Goal: Task Accomplishment & Management: Manage account settings

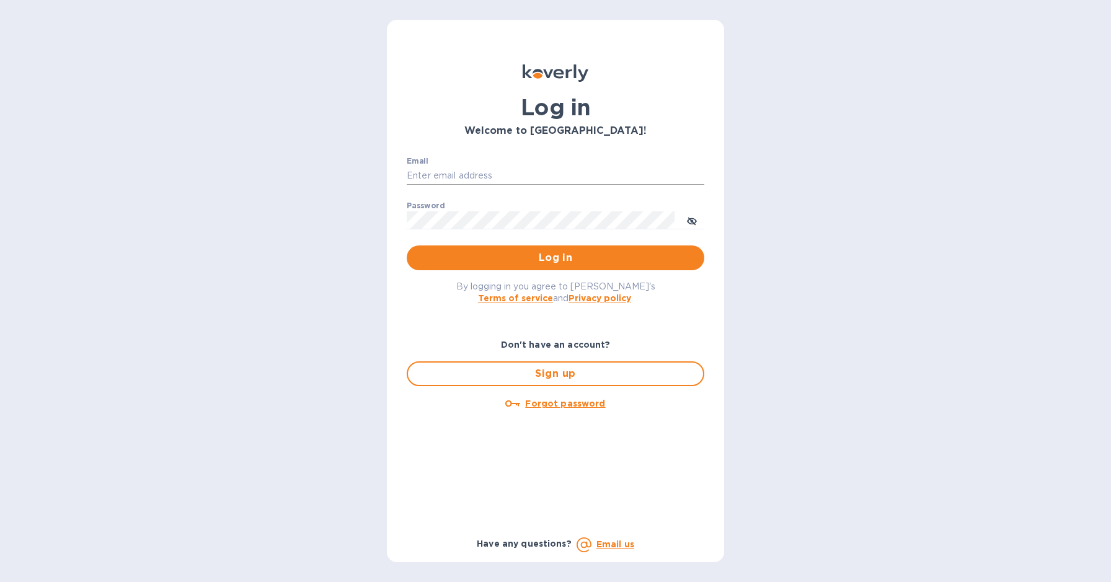
click at [533, 170] on input "Email" at bounding box center [556, 176] width 298 height 19
type input "harmanswineandspirits@gmail.com"
click at [543, 264] on span "Log in" at bounding box center [556, 258] width 278 height 15
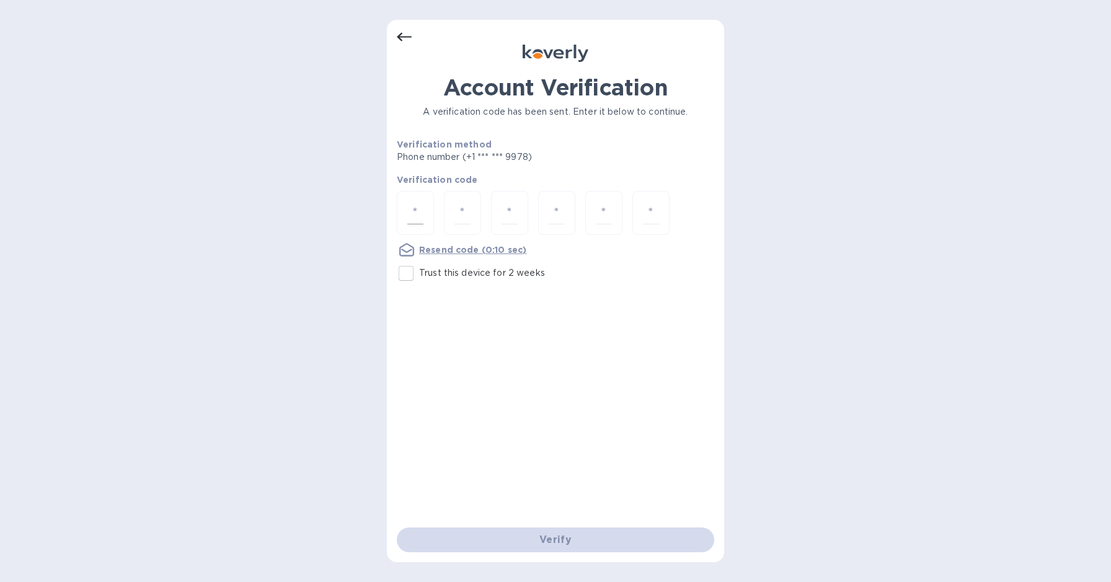
click at [422, 215] on input "number" at bounding box center [415, 213] width 16 height 23
type input "8"
type input "2"
type input "5"
type input "0"
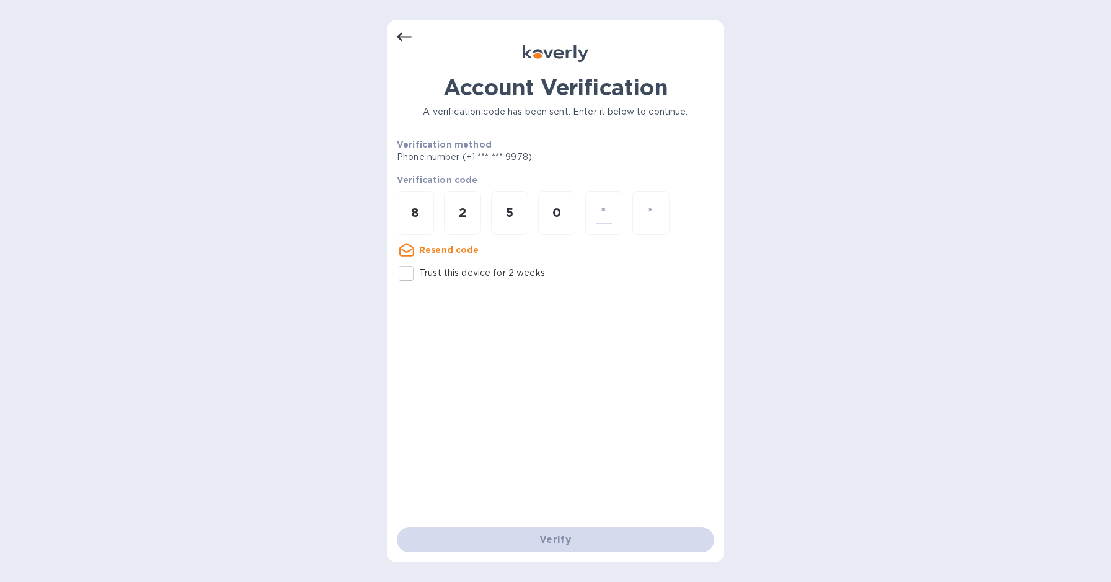
type input "7"
type input "8"
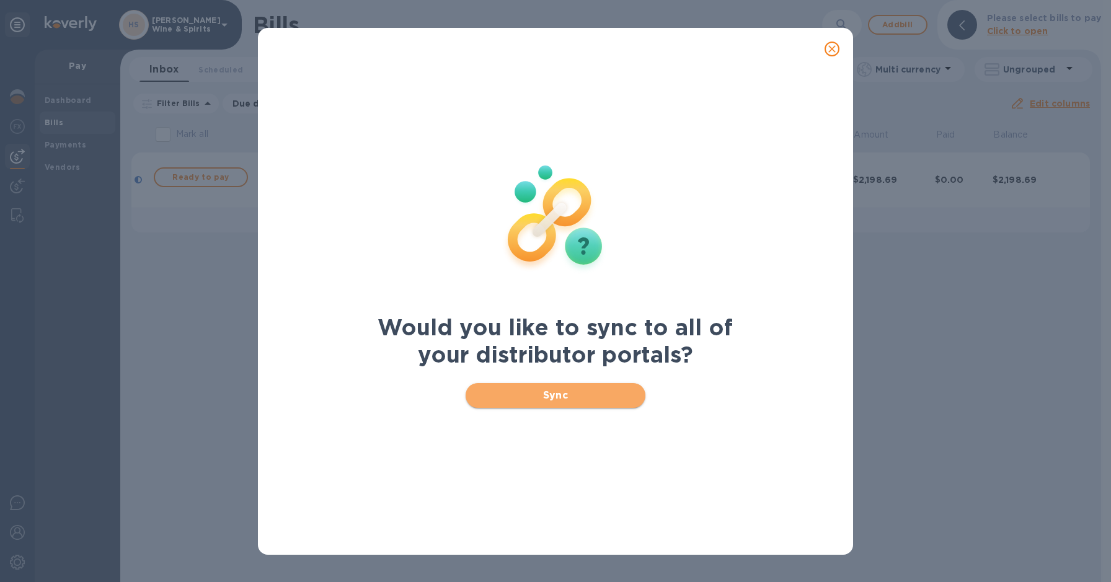
click at [563, 399] on span "Sync" at bounding box center [556, 395] width 161 height 15
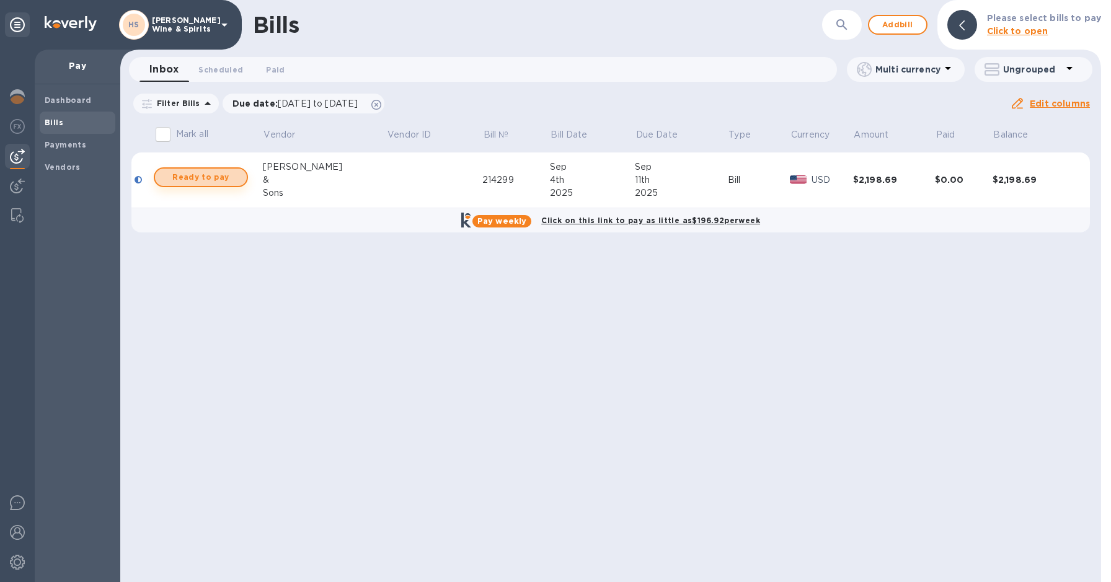
click at [200, 177] on span "Ready to pay" at bounding box center [201, 177] width 72 height 15
checkbox input "false"
click at [969, 29] on div at bounding box center [962, 25] width 30 height 30
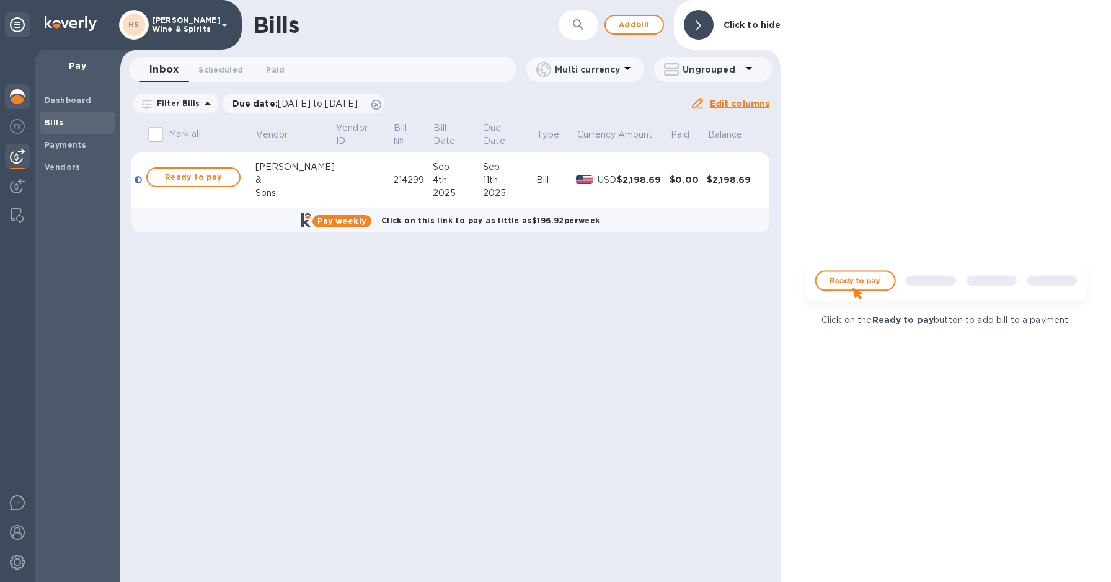
click at [8, 99] on div at bounding box center [17, 97] width 25 height 27
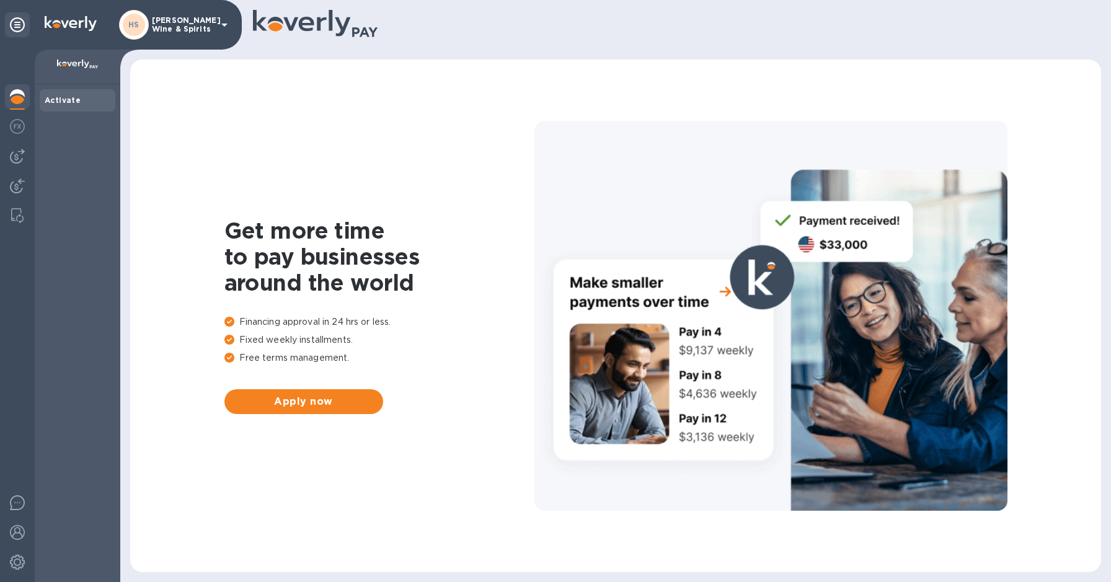
click at [221, 25] on icon at bounding box center [224, 24] width 15 height 15
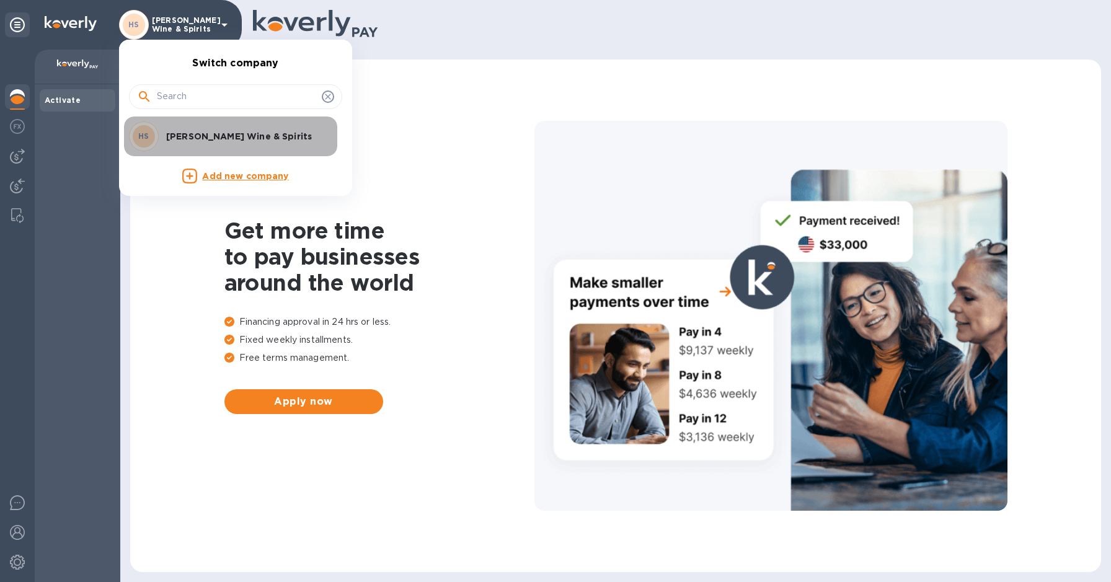
click at [193, 137] on p "[PERSON_NAME] Wine & Spirits" at bounding box center [244, 136] width 156 height 12
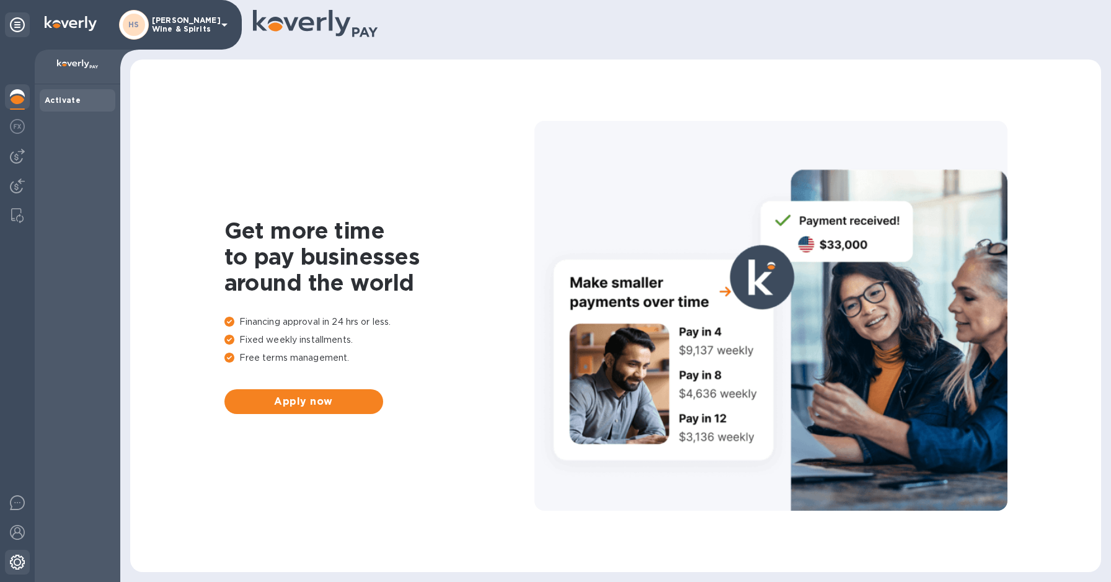
click at [22, 563] on img at bounding box center [17, 562] width 15 height 15
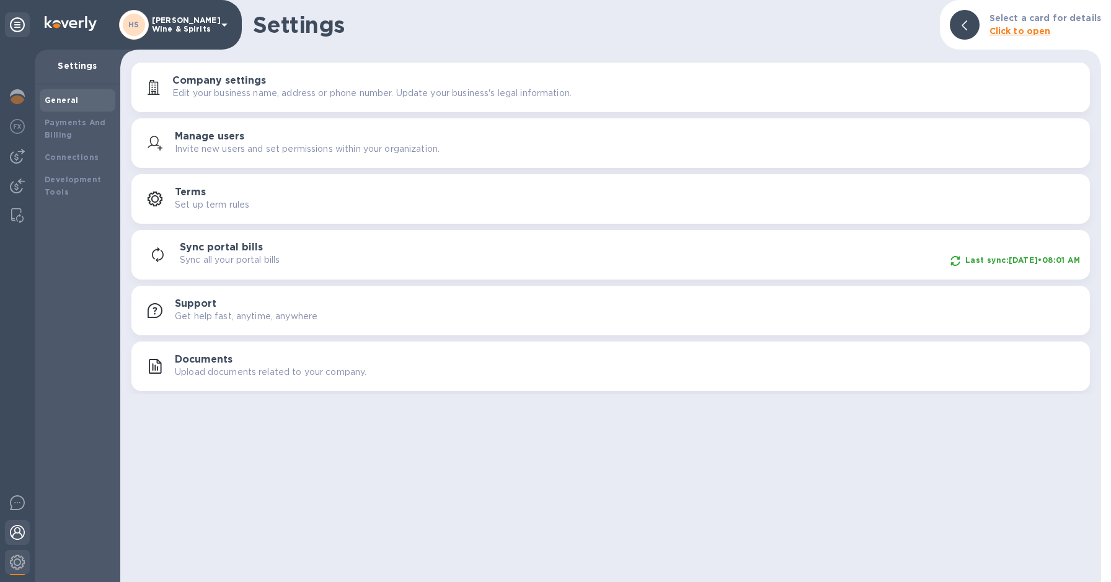
click at [18, 536] on img at bounding box center [17, 532] width 15 height 15
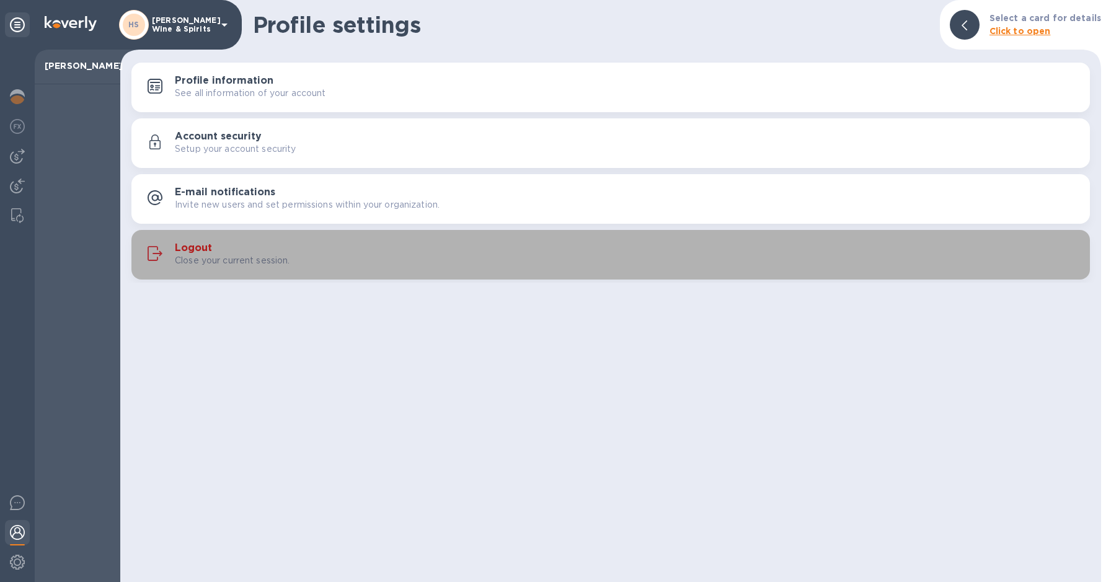
click at [184, 252] on h3 "Logout" at bounding box center [193, 248] width 37 height 12
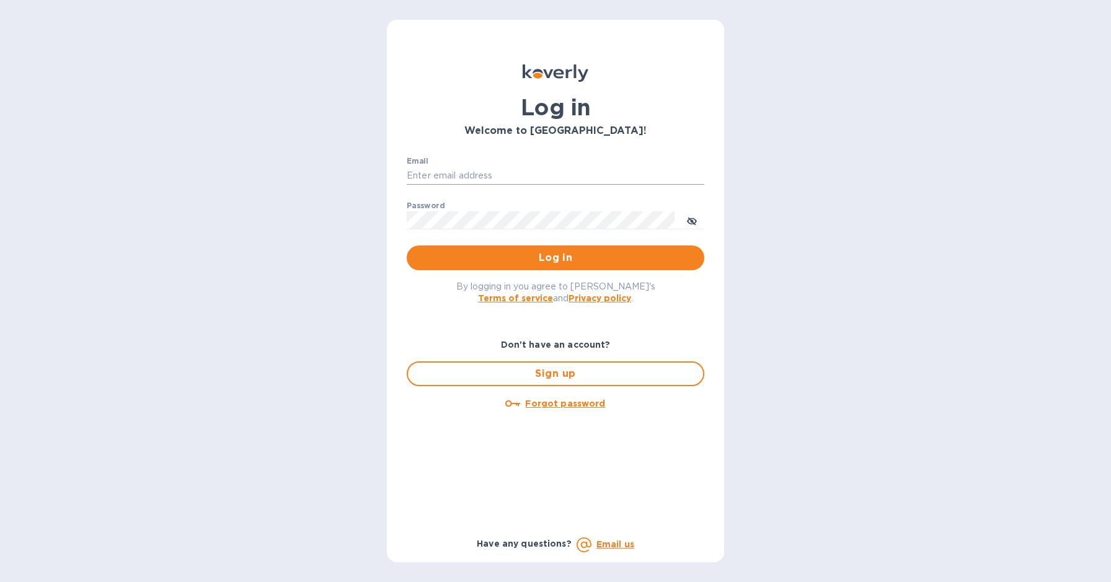
click at [561, 182] on input "Email" at bounding box center [556, 176] width 298 height 19
type input "harmanswineandspirits@gmail.com"
click at [559, 257] on span "Log in" at bounding box center [556, 258] width 278 height 15
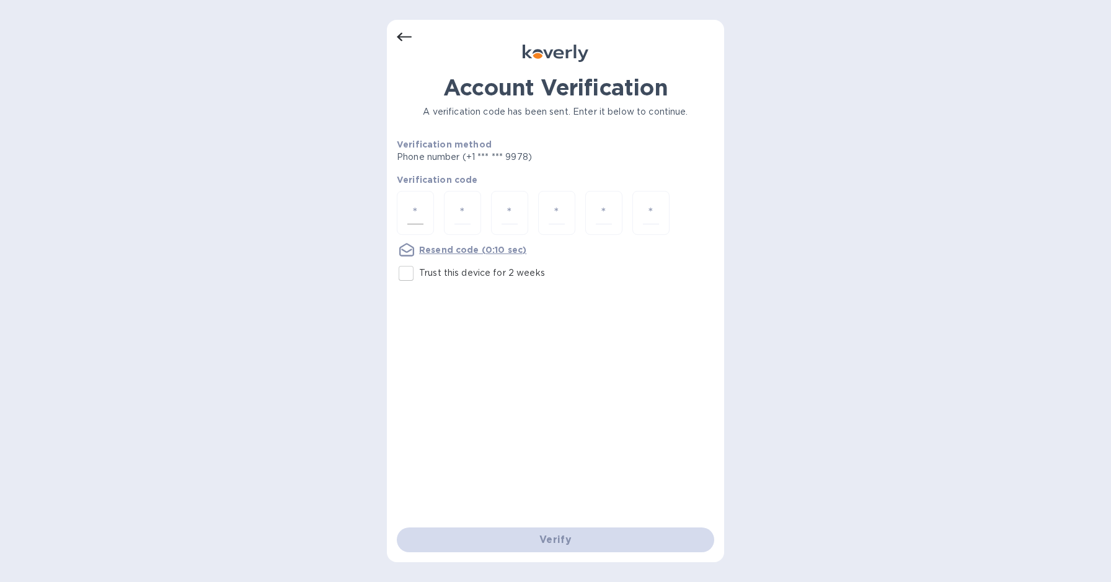
click at [412, 215] on input "number" at bounding box center [415, 213] width 16 height 23
type input "8"
type input "2"
type input "1"
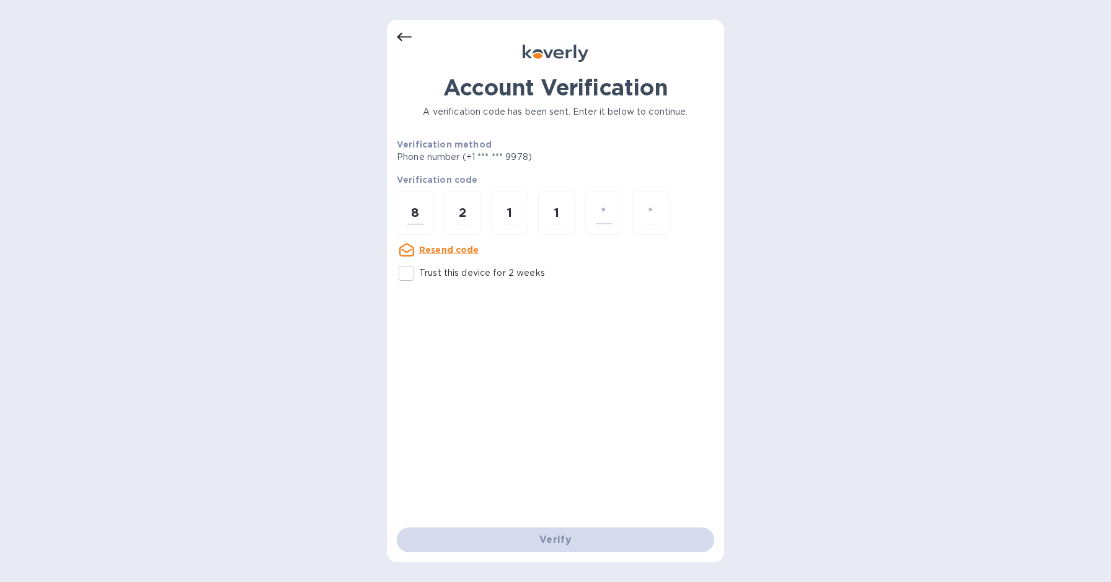
type input "3"
type input "7"
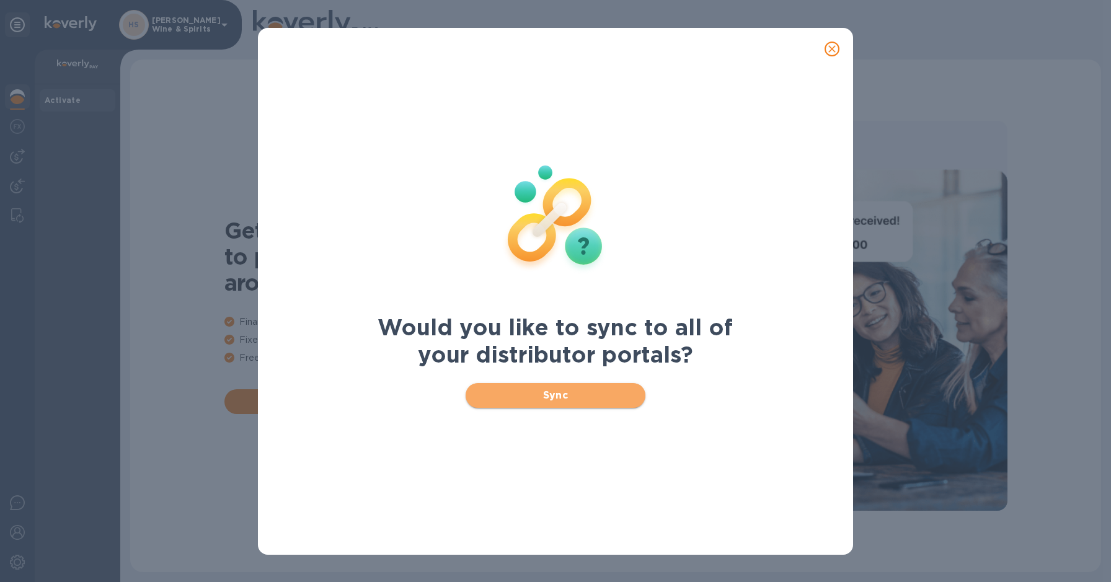
click at [575, 398] on span "Sync" at bounding box center [556, 395] width 161 height 15
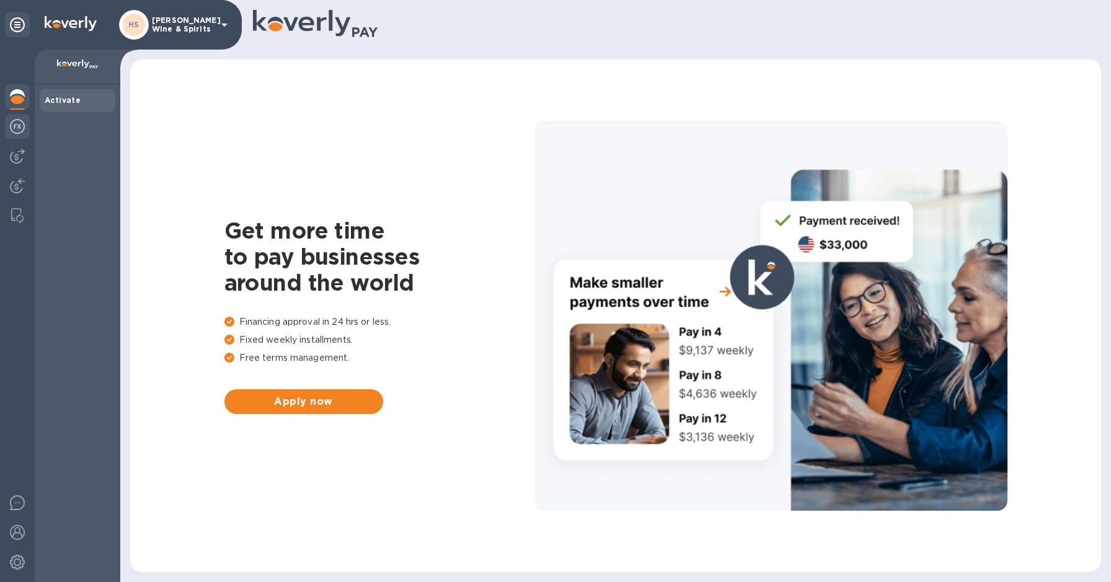
click at [22, 128] on img at bounding box center [17, 126] width 15 height 15
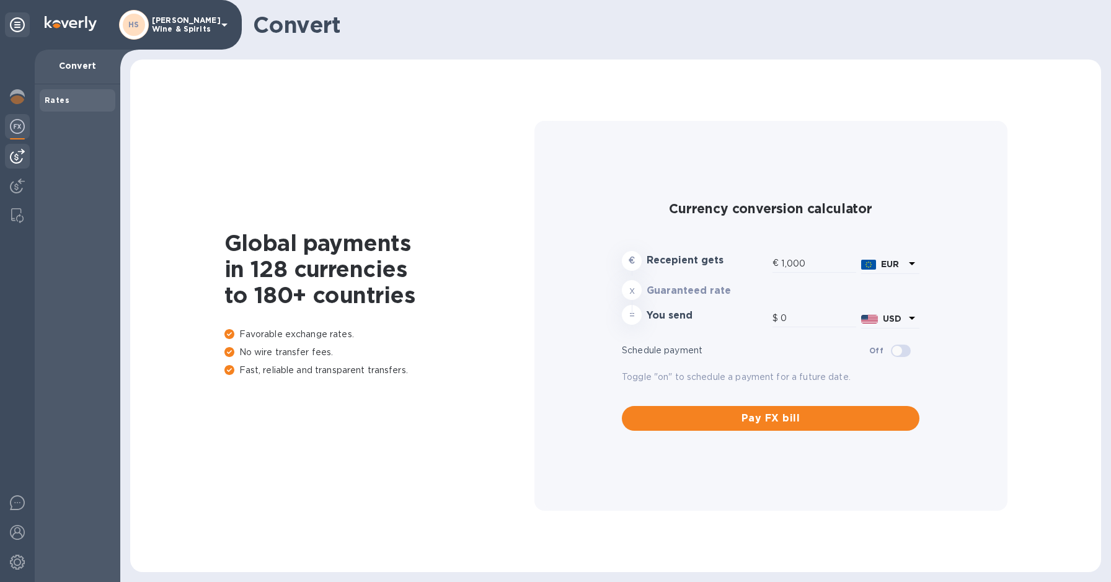
type input "1,175.46"
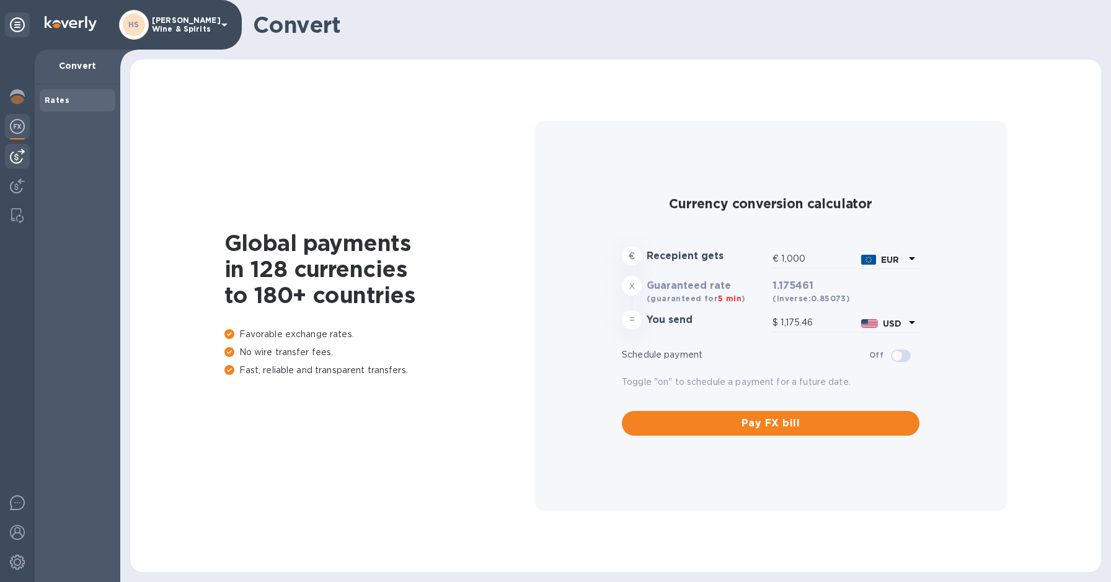
click at [19, 153] on img at bounding box center [17, 156] width 15 height 15
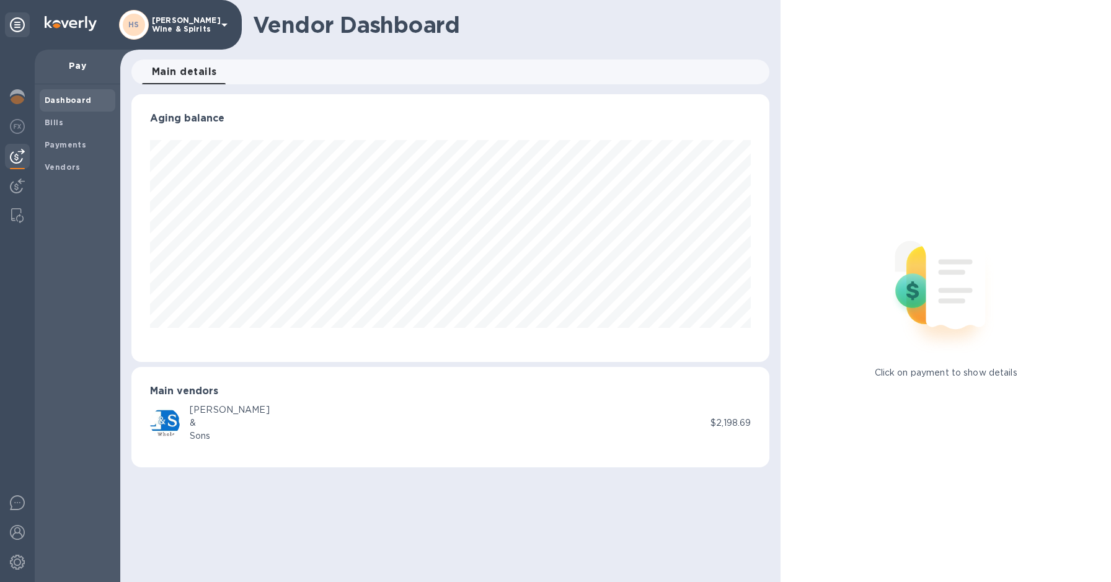
scroll to position [268, 638]
click at [52, 123] on b "Bills" at bounding box center [54, 122] width 19 height 9
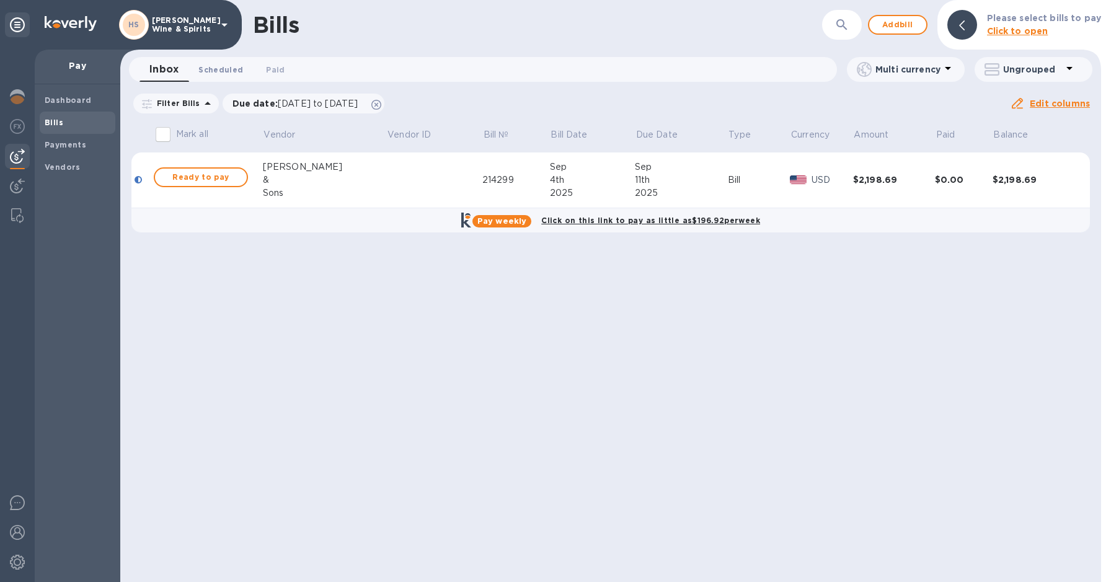
click at [219, 67] on span "Scheduled 0" at bounding box center [220, 69] width 45 height 13
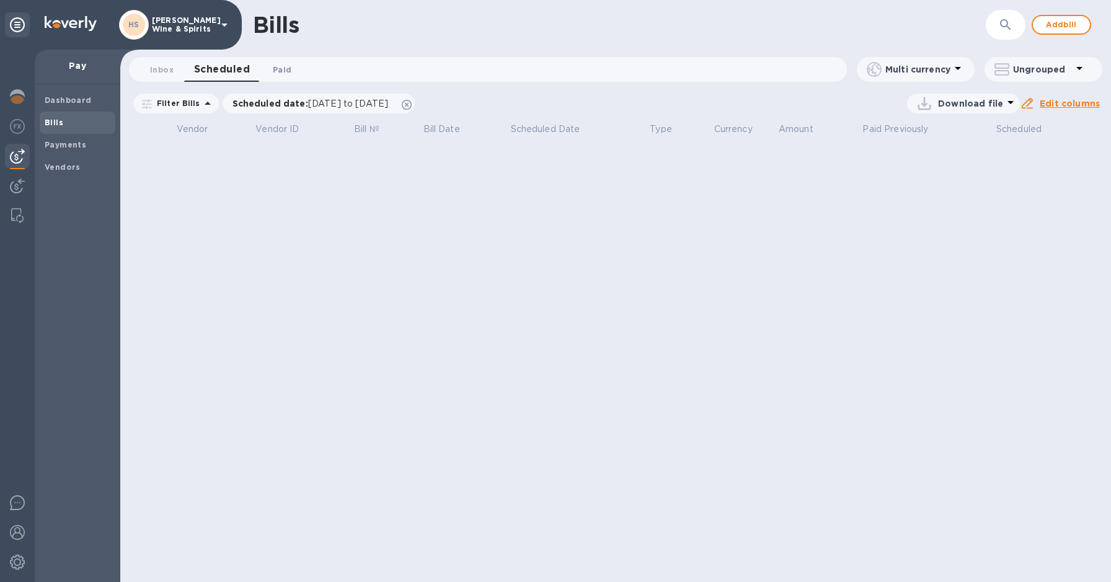
click at [279, 68] on span "Paid 0" at bounding box center [282, 69] width 19 height 13
